Goal: Find specific fact: Find specific fact

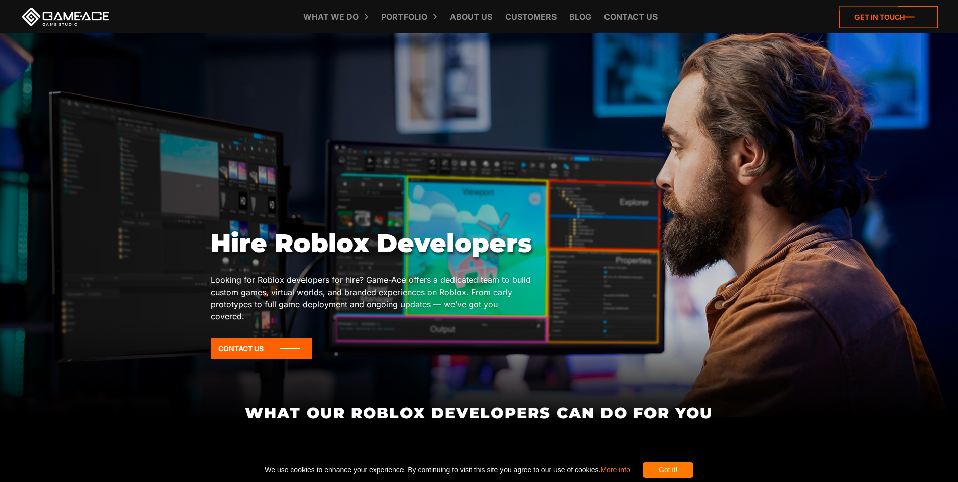
click at [894, 17] on icon at bounding box center [888, 17] width 98 height 22
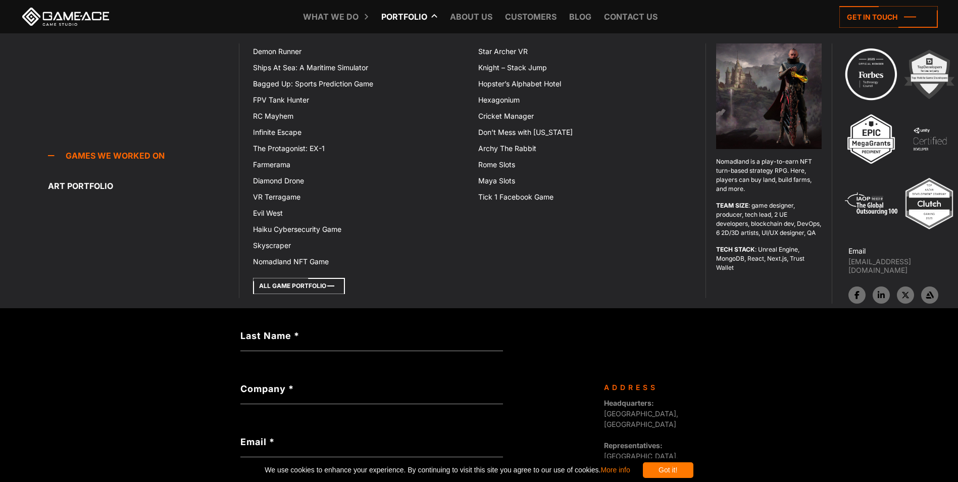
click at [284, 286] on icon at bounding box center [299, 286] width 92 height 16
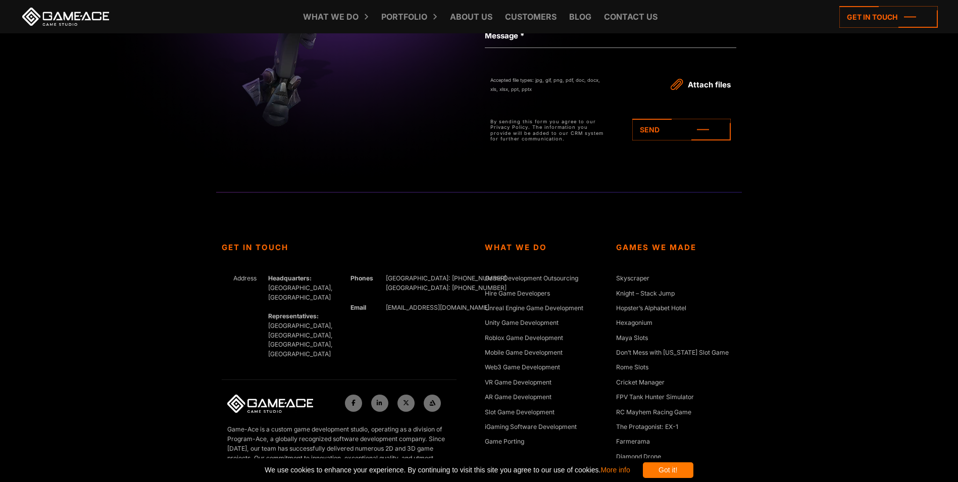
scroll to position [3736, 0]
click at [503, 336] on link "Roblox Game Development" at bounding box center [524, 337] width 78 height 10
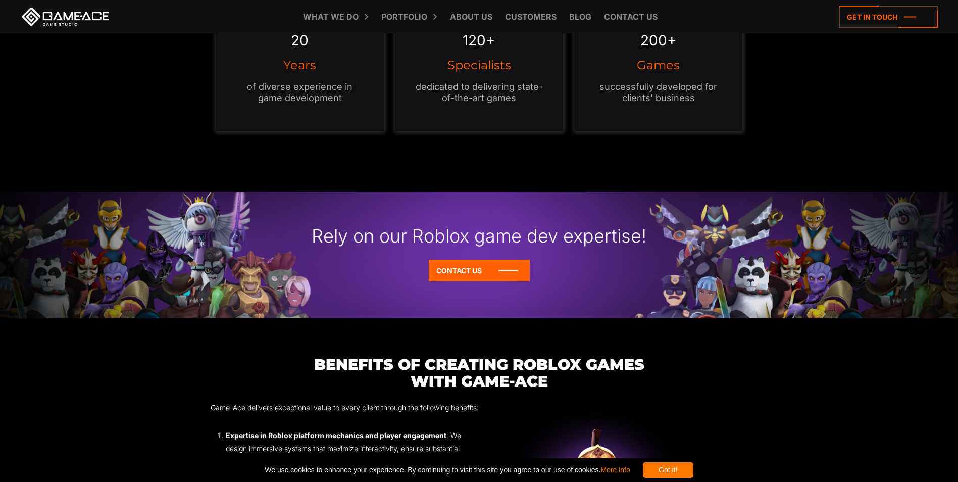
scroll to position [959, 0]
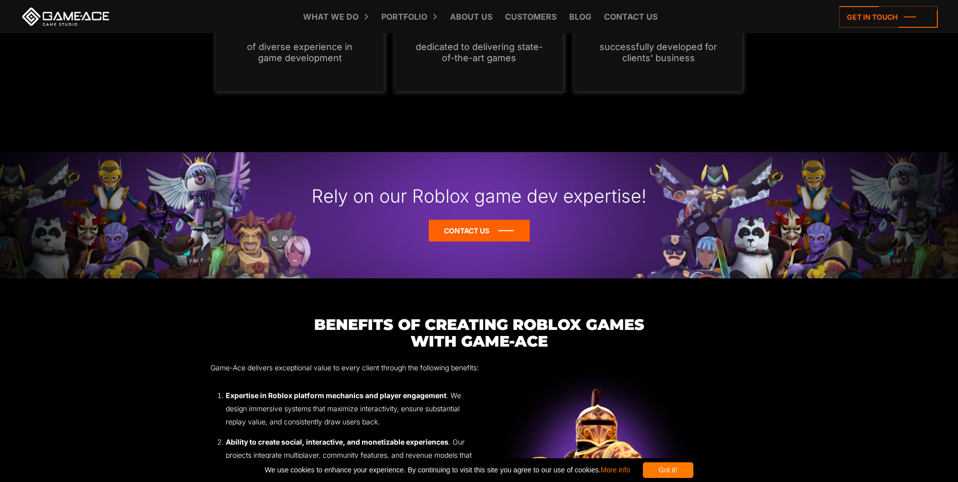
click at [492, 232] on icon at bounding box center [479, 231] width 101 height 22
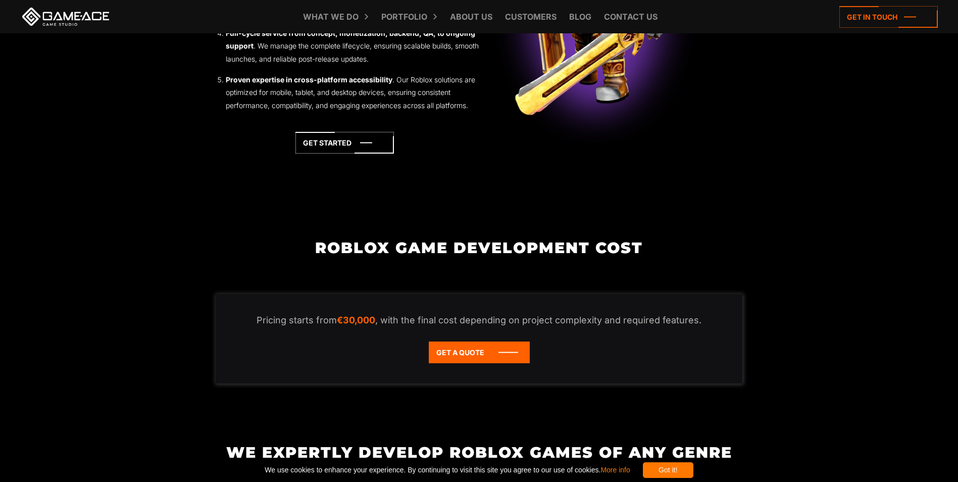
scroll to position [1464, 0]
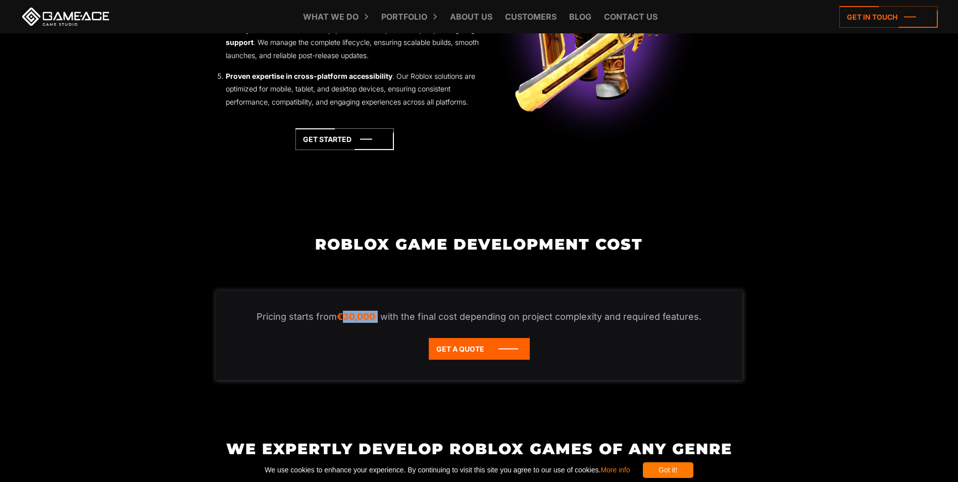
drag, startPoint x: 382, startPoint y: 331, endPoint x: 346, endPoint y: 331, distance: 35.3
click at [346, 323] on p "Pricing starts from €30,000 , with the final cost depending on project complexi…" at bounding box center [479, 316] width 486 height 12
drag, startPoint x: 346, startPoint y: 331, endPoint x: 381, endPoint y: 353, distance: 40.6
click at [381, 353] on div "Pricing starts from €30,000 , with the final cost depending on project complexi…" at bounding box center [479, 334] width 527 height 89
drag, startPoint x: 377, startPoint y: 332, endPoint x: 340, endPoint y: 332, distance: 36.9
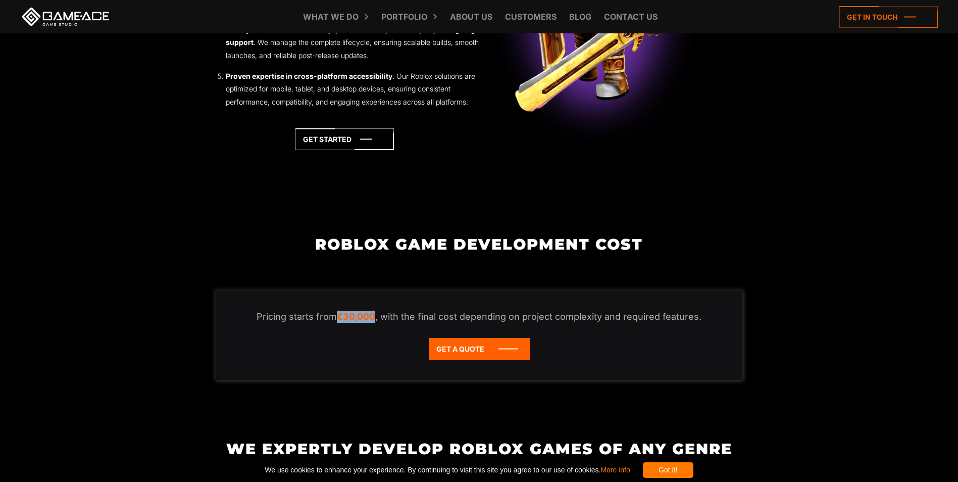
click at [340, 322] on em "€30,000" at bounding box center [356, 316] width 38 height 11
copy em "€30,000"
